Goal: Transaction & Acquisition: Download file/media

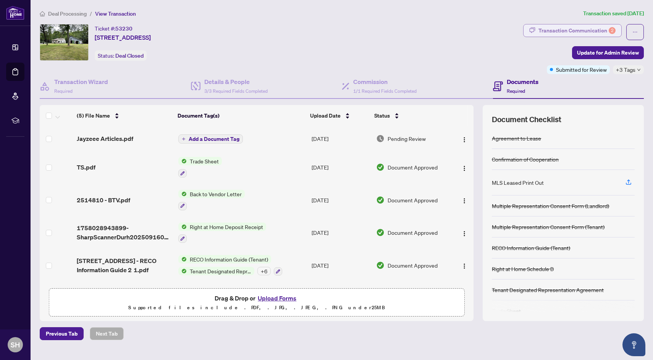
click at [571, 32] on div "Transaction Communication 2" at bounding box center [577, 30] width 77 height 12
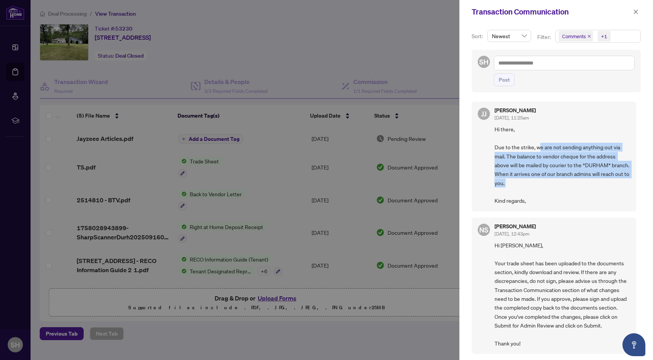
drag, startPoint x: 541, startPoint y: 146, endPoint x: 547, endPoint y: 188, distance: 42.9
click at [547, 188] on span "Hi there, Due to the strike, we are not sending anything out via mail. The bala…" at bounding box center [563, 165] width 136 height 80
click at [635, 13] on icon "close" at bounding box center [635, 11] width 5 height 5
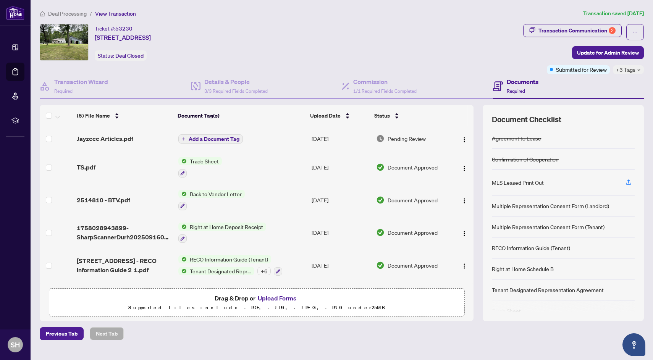
click at [69, 15] on span "Deal Processing" at bounding box center [67, 13] width 39 height 7
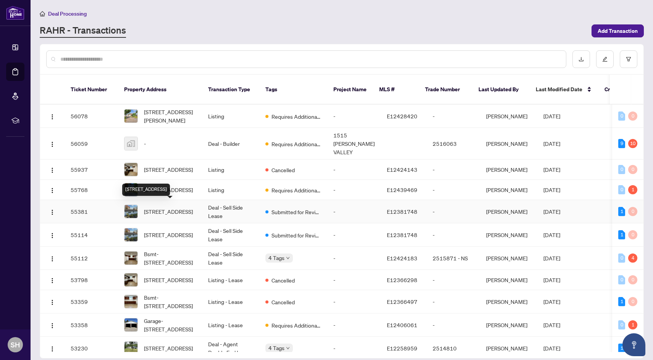
click at [169, 211] on span "[STREET_ADDRESS]" at bounding box center [168, 211] width 49 height 8
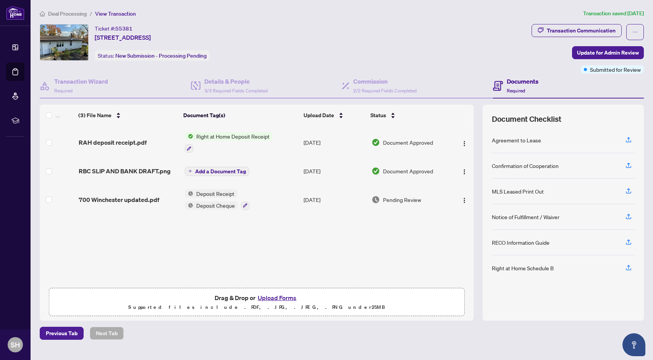
click at [155, 144] on div "RAH deposit receipt.pdf" at bounding box center [129, 142] width 100 height 9
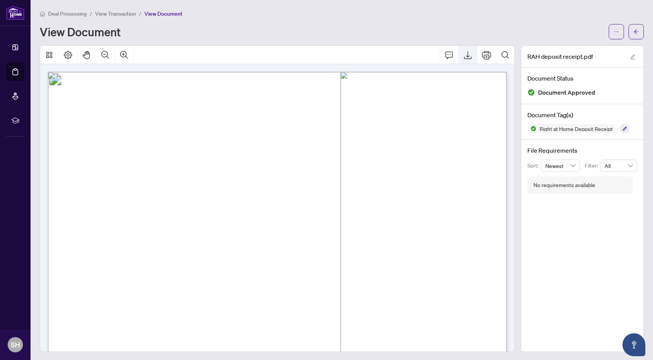
click at [465, 56] on icon "Export" at bounding box center [467, 54] width 9 height 9
